Goal: Check status: Check status

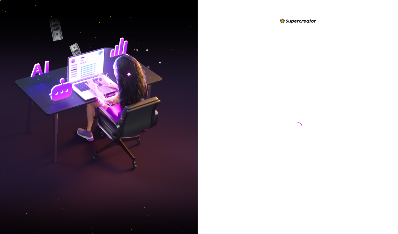
click at [351, 12] on div at bounding box center [298, 117] width 201 height 234
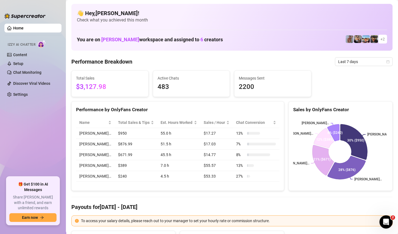
click at [361, 63] on span "Last 7 days" at bounding box center [363, 61] width 51 height 8
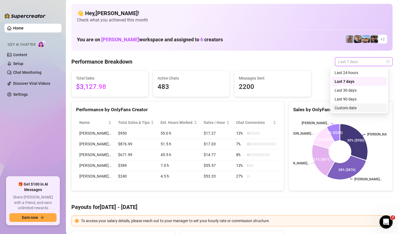
click at [336, 108] on div "Custom date" at bounding box center [359, 108] width 49 height 6
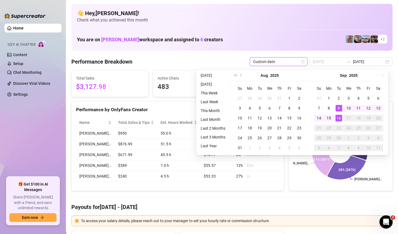
type input "[DATE]"
click at [339, 116] on div "16" at bounding box center [339, 118] width 7 height 7
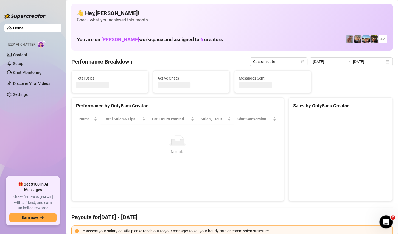
click at [339, 116] on canvas at bounding box center [339, 154] width 93 height 82
type input "[DATE]"
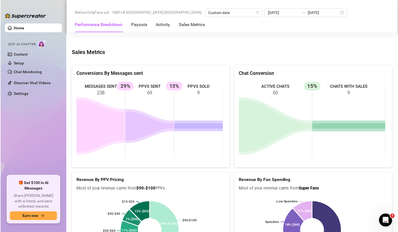
scroll to position [737, 0]
